Goal: Transaction & Acquisition: Subscribe to service/newsletter

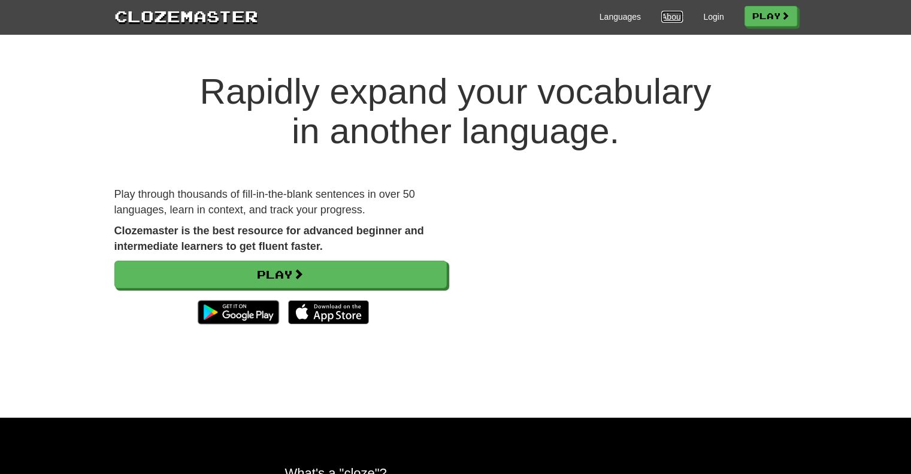
click at [671, 14] on link "About" at bounding box center [672, 17] width 22 height 12
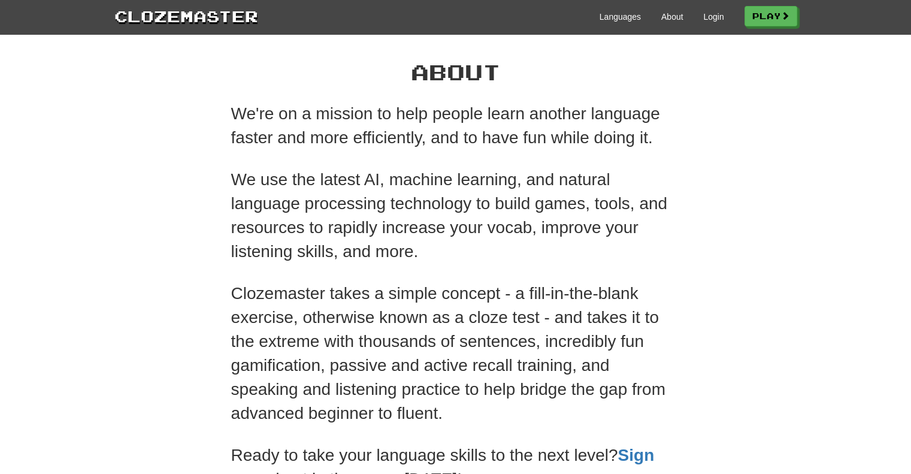
click at [674, 226] on p "We use the latest AI, machine learning, and natural language processing technol…" at bounding box center [455, 216] width 449 height 96
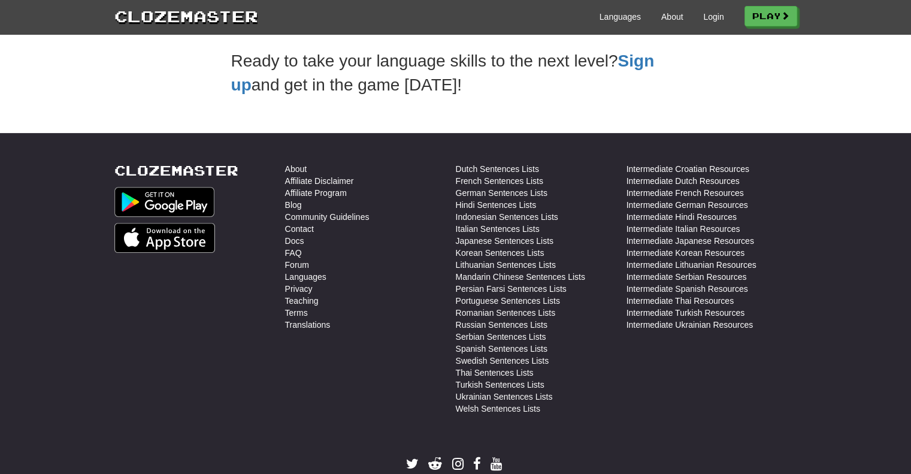
scroll to position [448, 0]
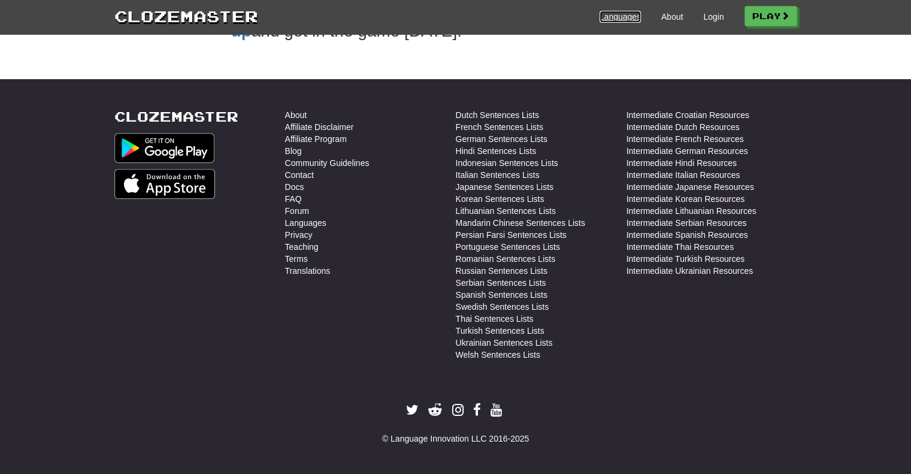
click at [619, 14] on link "Languages" at bounding box center [619, 17] width 41 height 12
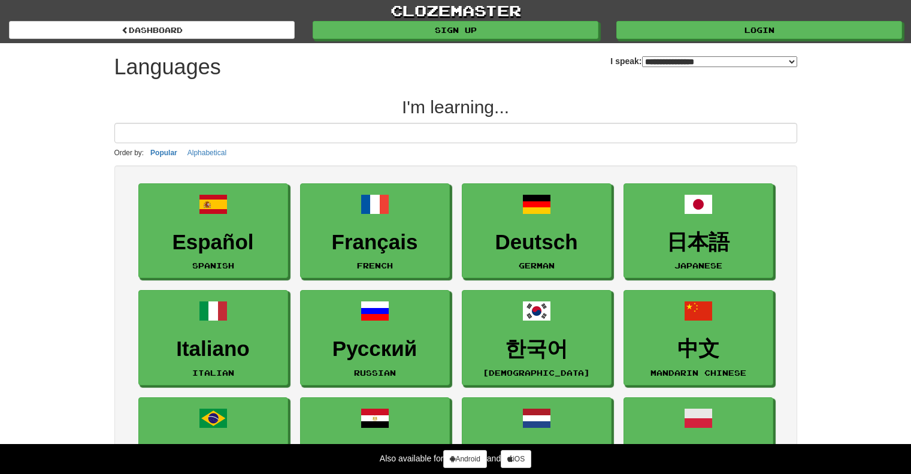
select select "*******"
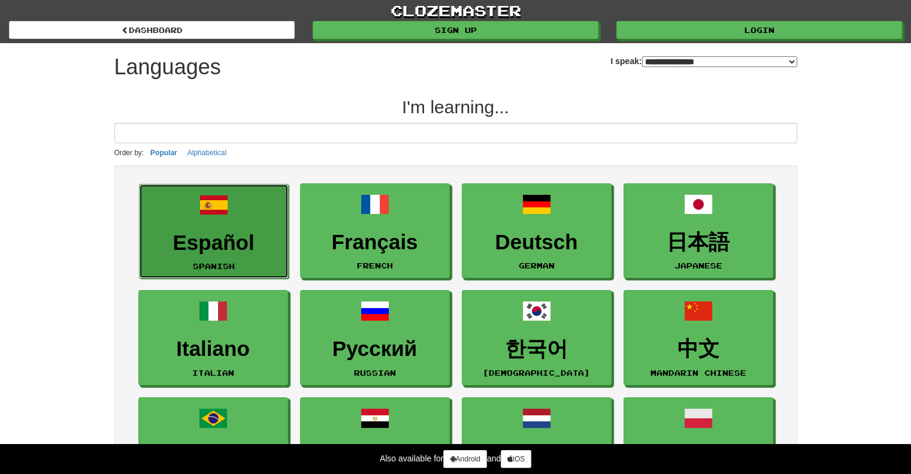
click at [196, 226] on link "Español Spanish" at bounding box center [214, 231] width 150 height 95
